Goal: Entertainment & Leisure: Consume media (video, audio)

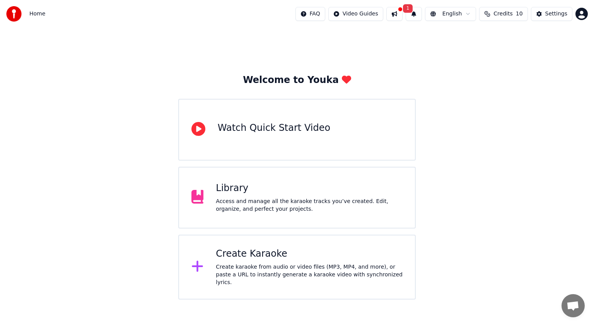
click at [243, 197] on div "Library Access and manage all the karaoke tracks you’ve created. Edit, organize…" at bounding box center [309, 197] width 187 height 31
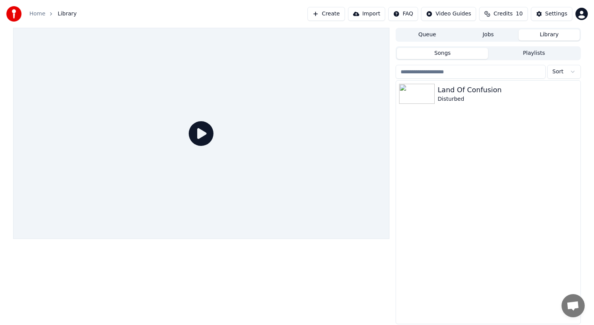
click at [198, 131] on icon at bounding box center [201, 133] width 25 height 25
click at [411, 90] on img at bounding box center [417, 94] width 36 height 20
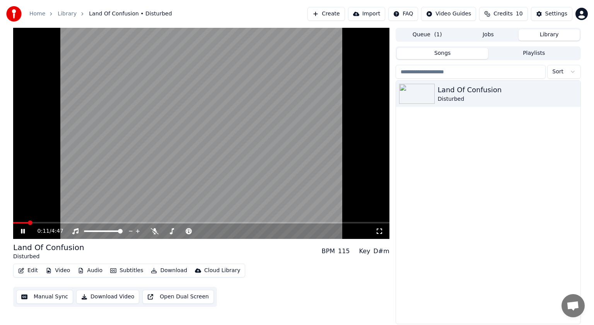
click at [379, 233] on icon at bounding box center [379, 231] width 8 height 6
